Goal: Information Seeking & Learning: Understand process/instructions

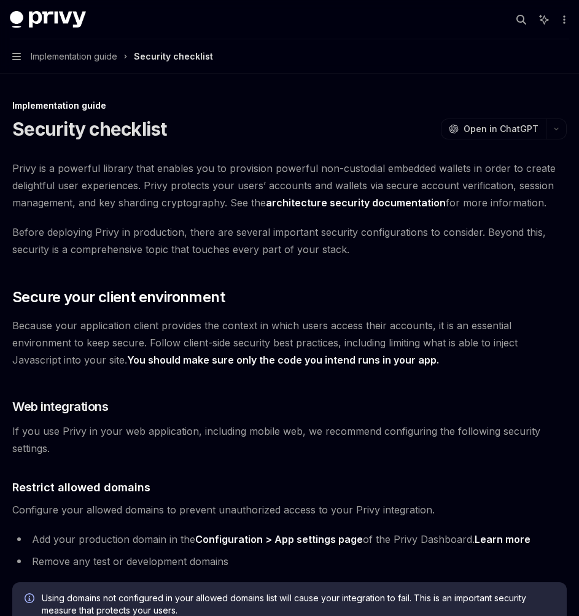
scroll to position [310, 0]
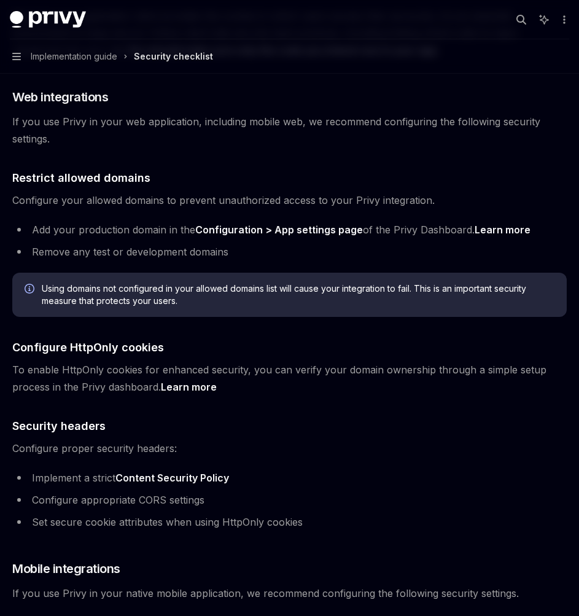
click at [266, 289] on span "Using domains not configured in your allowed domains list will cause your integ…" at bounding box center [298, 295] width 513 height 25
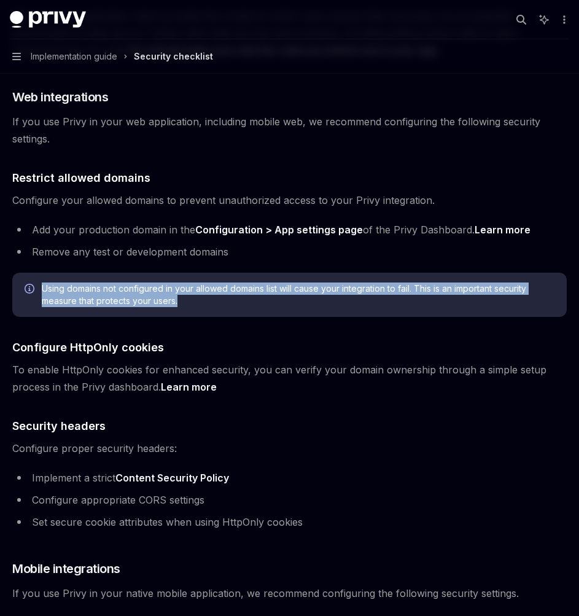
drag, startPoint x: 187, startPoint y: 301, endPoint x: 30, endPoint y: 289, distance: 157.1
click at [23, 290] on div "Using domains not configured in your allowed domains list will cause your integ…" at bounding box center [289, 295] width 555 height 44
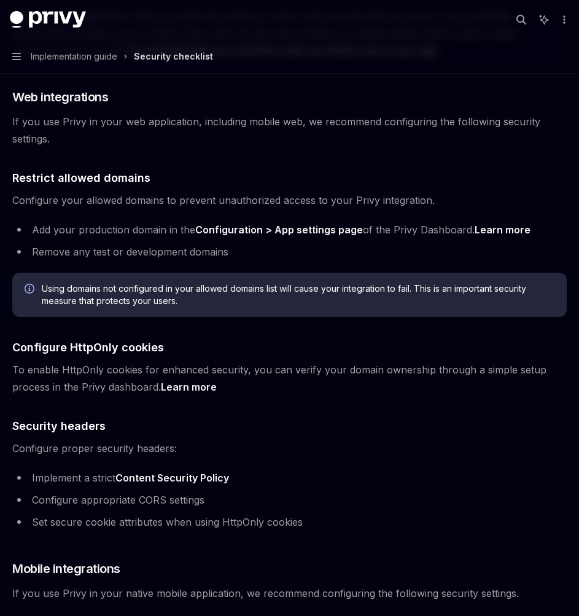
drag, startPoint x: 200, startPoint y: 293, endPoint x: 114, endPoint y: 307, distance: 86.5
click at [50, 282] on div "Using domains not configured in your allowed domains list will cause your integ…" at bounding box center [289, 295] width 555 height 44
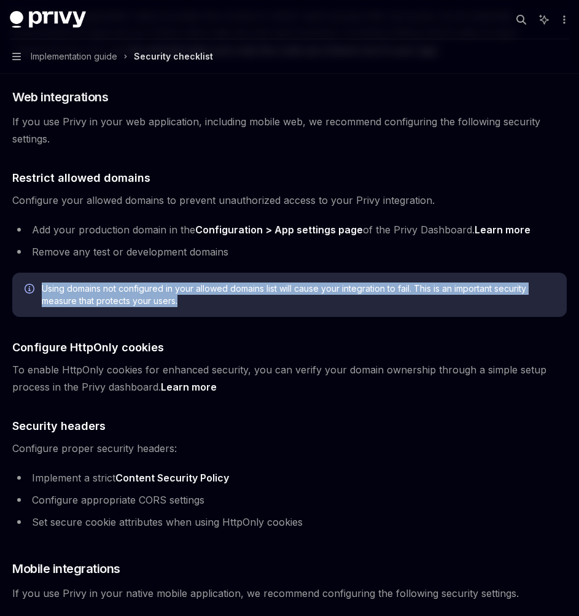
drag, startPoint x: 95, startPoint y: 296, endPoint x: 28, endPoint y: 307, distance: 67.3
click at [31, 298] on div "Using domains not configured in your allowed domains list will cause your integ…" at bounding box center [289, 295] width 555 height 44
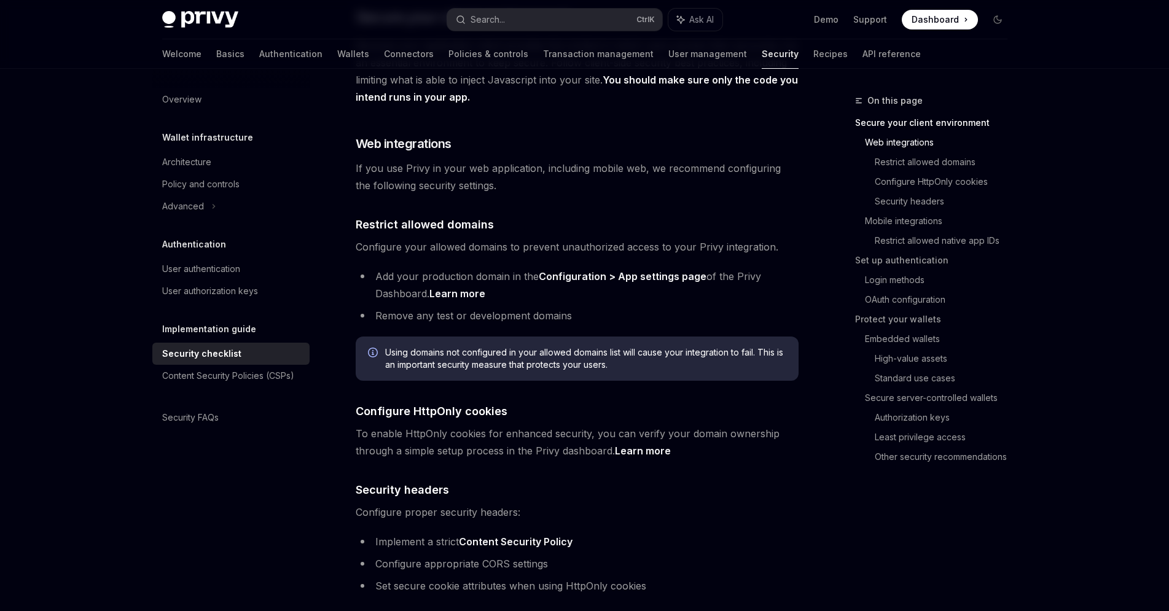
type textarea "*"
